Goal: Information Seeking & Learning: Learn about a topic

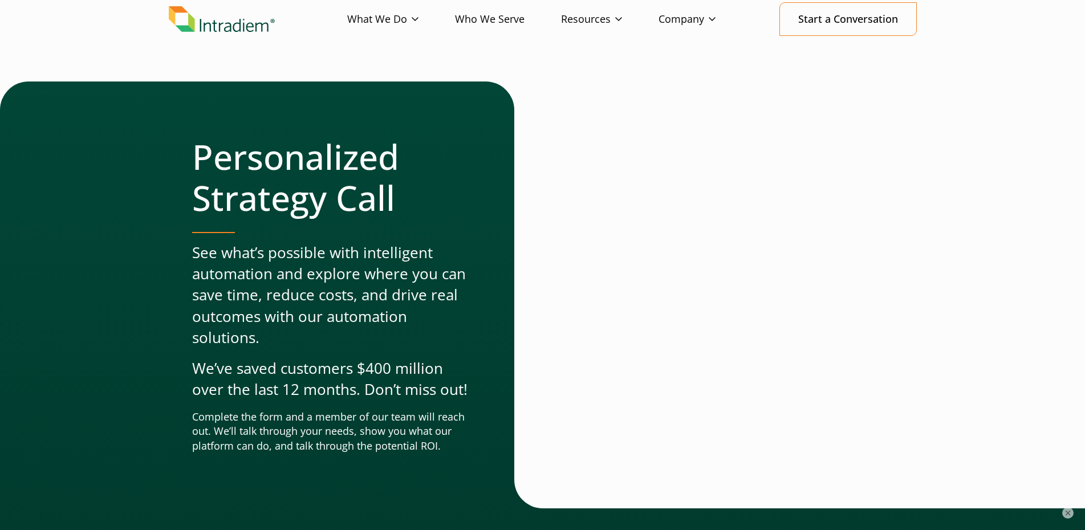
scroll to position [56, 0]
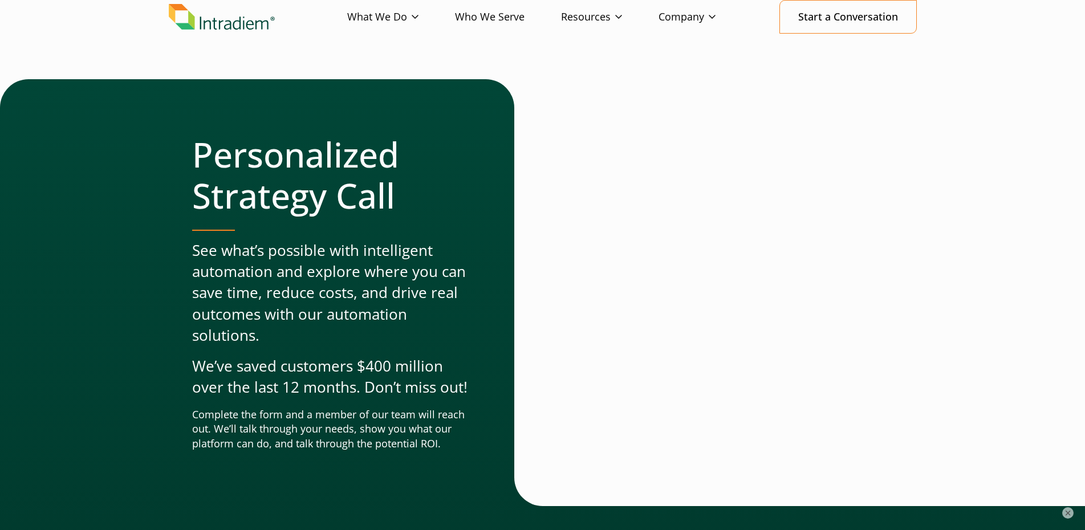
click at [791, 60] on header "Menu What We Do Platform Who We Serve Resources Blog Events & Webinars News Suc…" at bounding box center [542, 26] width 1085 height 107
click at [185, 36] on link at bounding box center [542, 265] width 1085 height 530
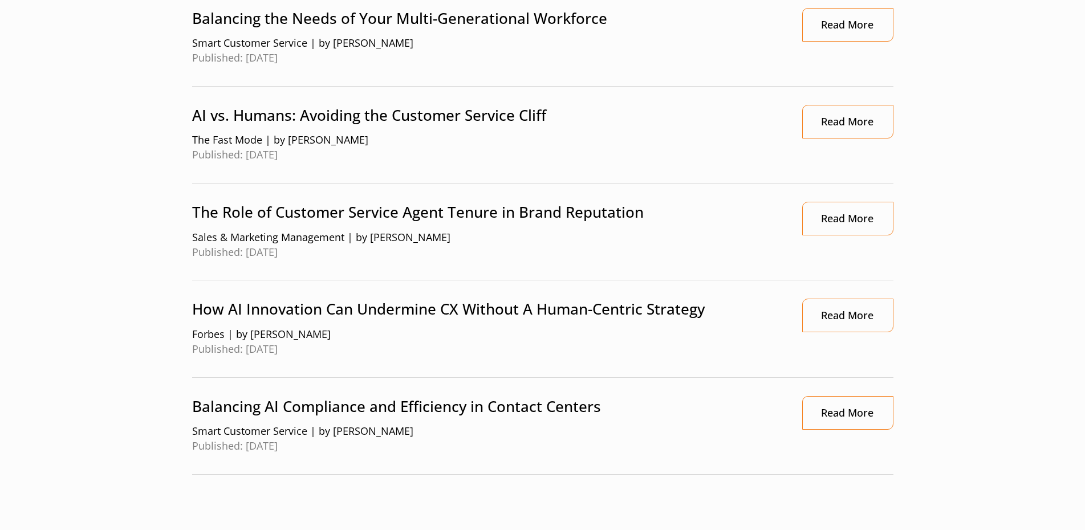
scroll to position [1146, 0]
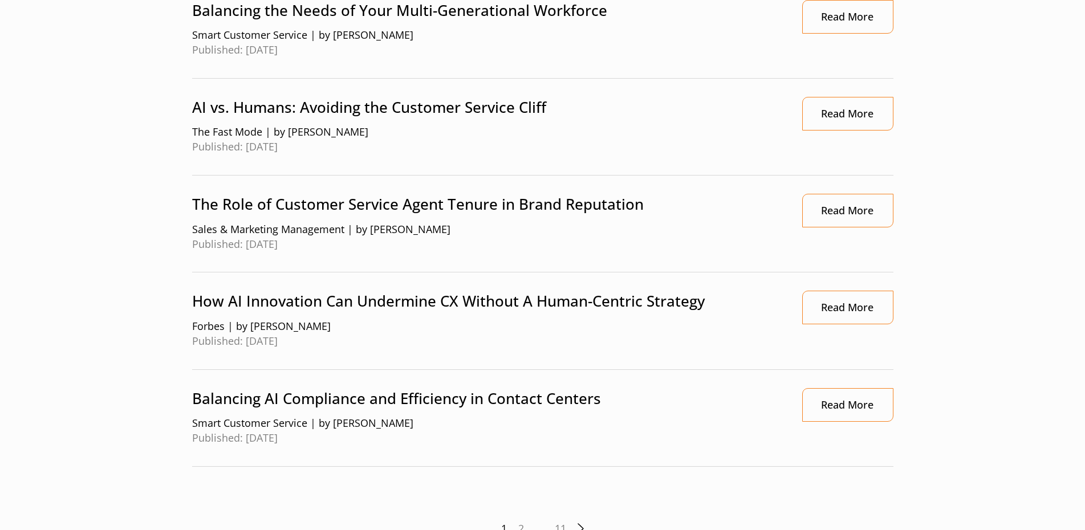
click at [804, 95] on li "AI vs. Humans: Avoiding the Customer Service Cliff The Fast Mode | by [PERSON_N…" at bounding box center [542, 127] width 701 height 97
